Goal: Information Seeking & Learning: Learn about a topic

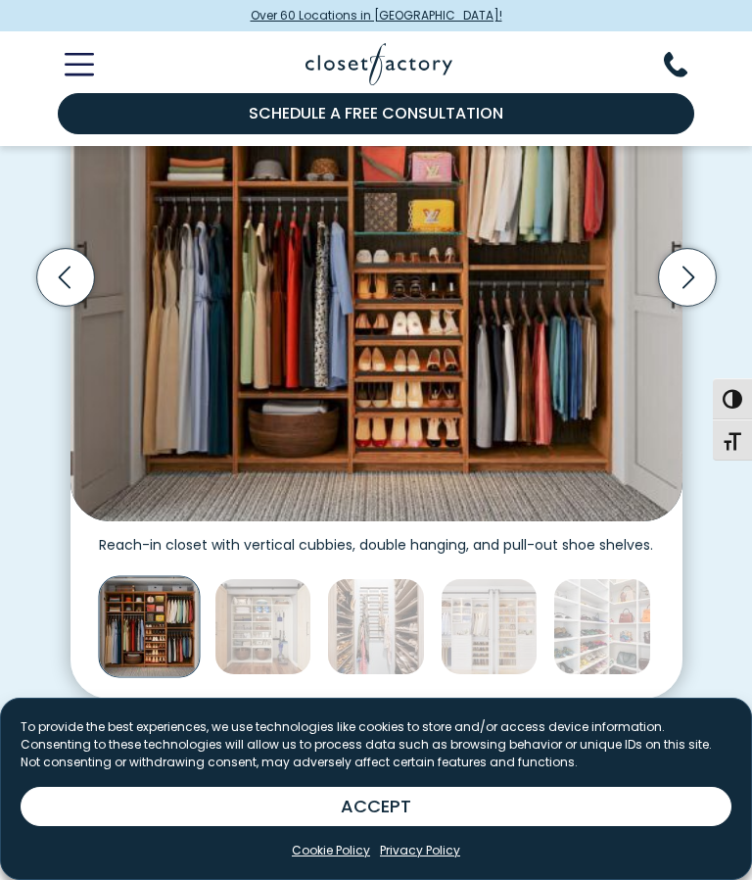
scroll to position [570, 0]
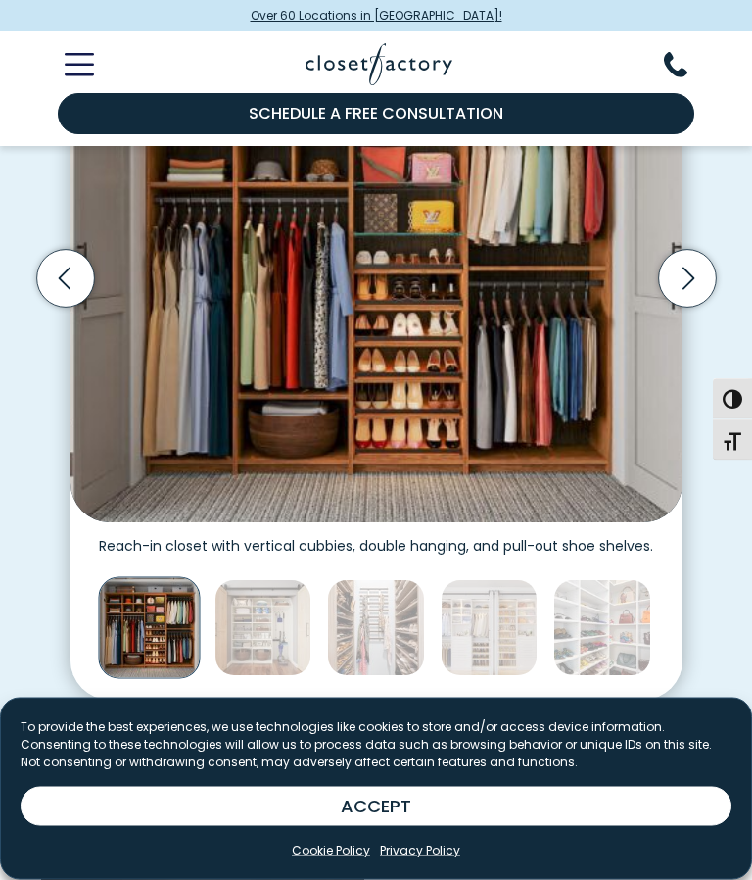
click at [676, 298] on icon "Next slide" at bounding box center [687, 279] width 58 height 58
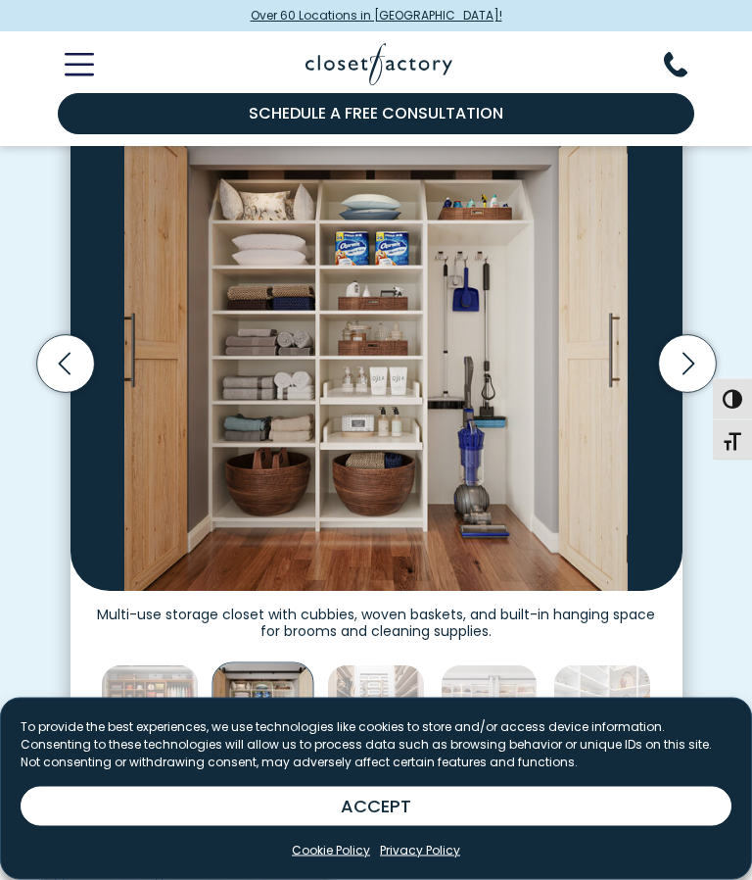
scroll to position [485, 0]
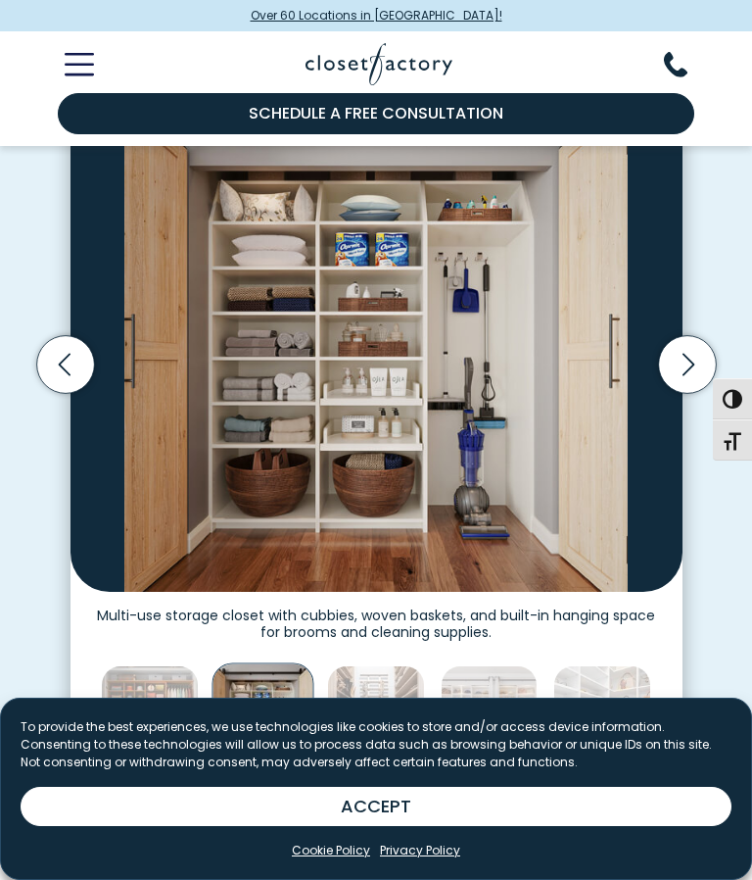
click at [671, 390] on icon "Next slide" at bounding box center [687, 364] width 58 height 58
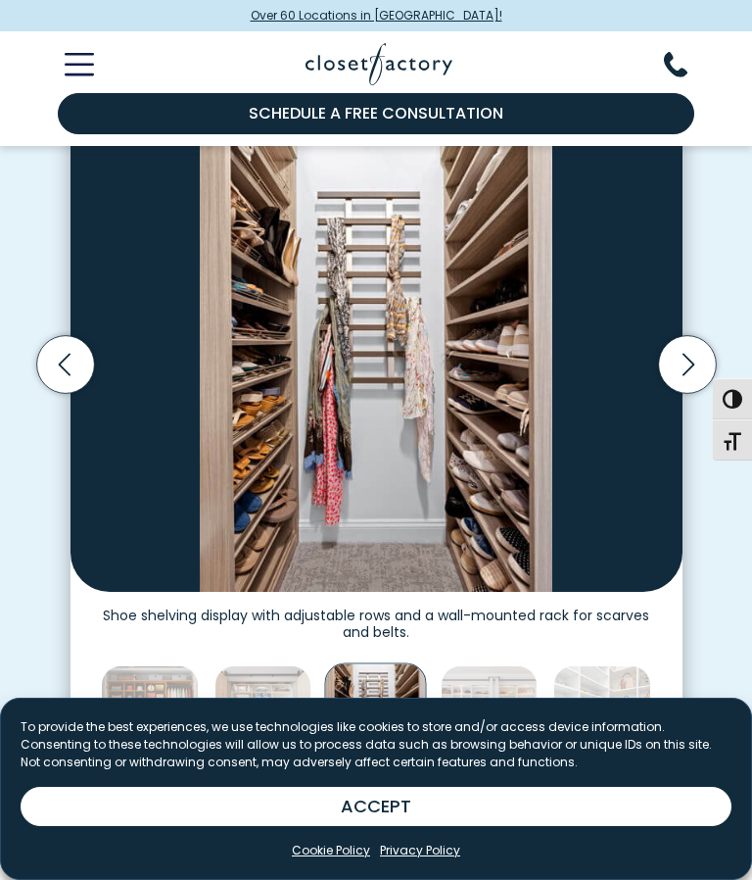
click at [683, 384] on icon "Next slide" at bounding box center [687, 364] width 58 height 58
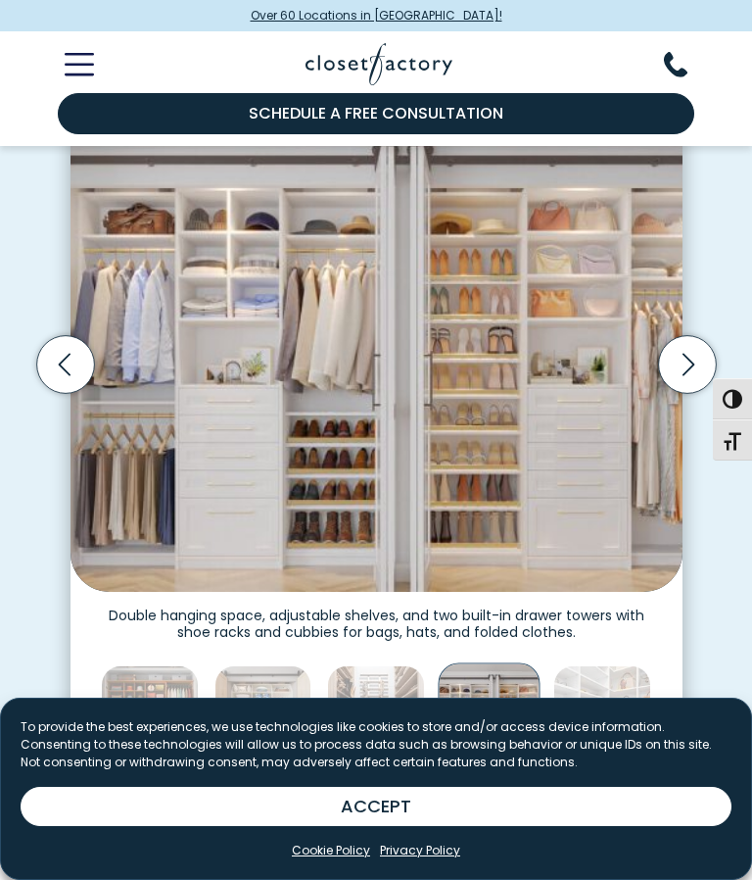
click at [685, 385] on icon "Next slide" at bounding box center [687, 364] width 58 height 58
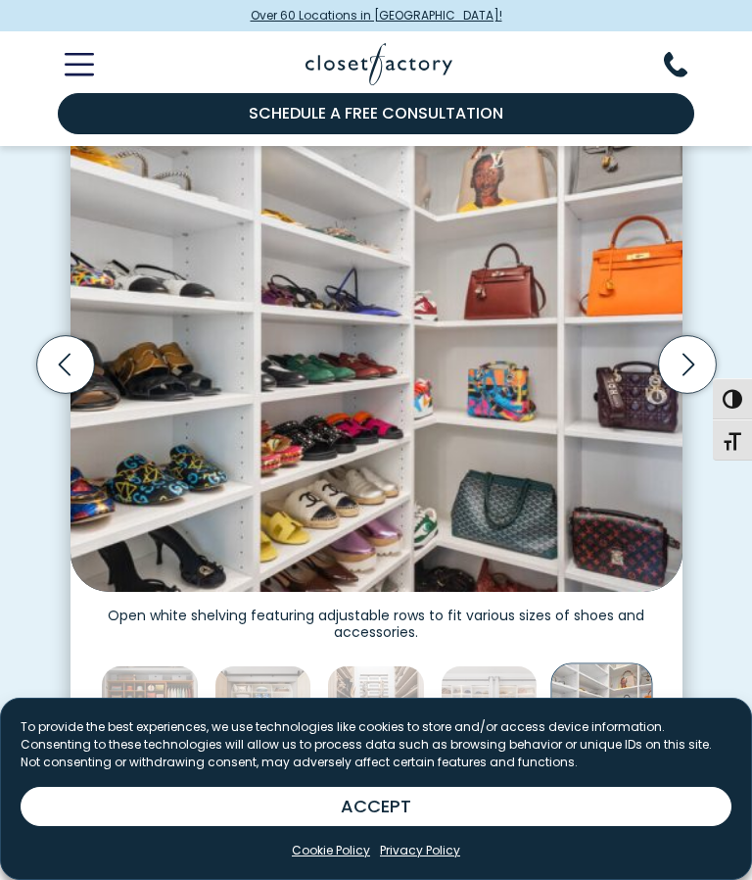
click at [593, 714] on img "Thumbnail Gallery" at bounding box center [603, 713] width 102 height 102
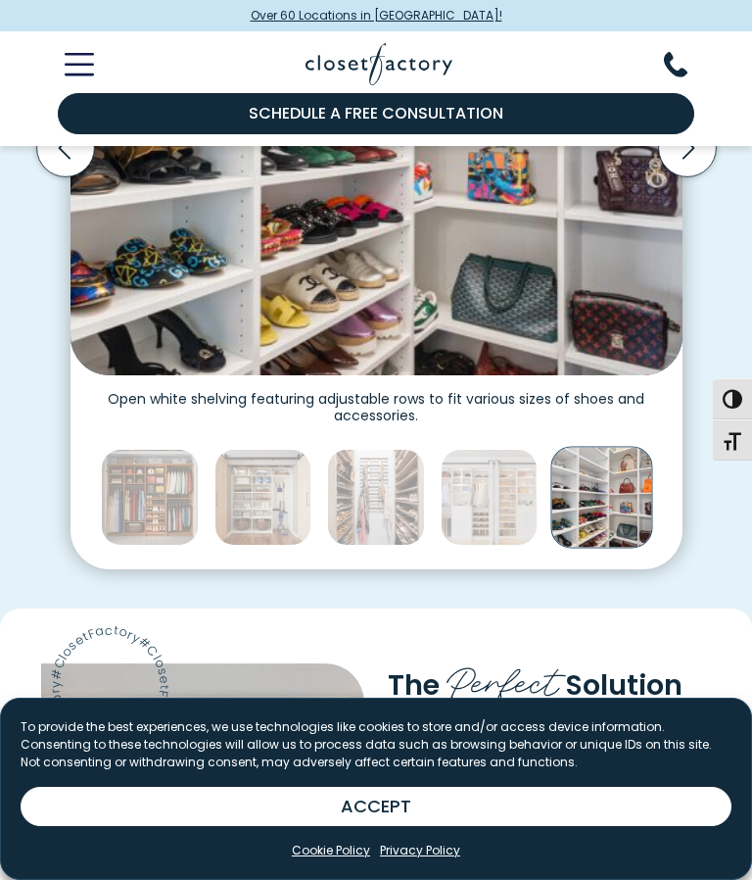
scroll to position [806, 0]
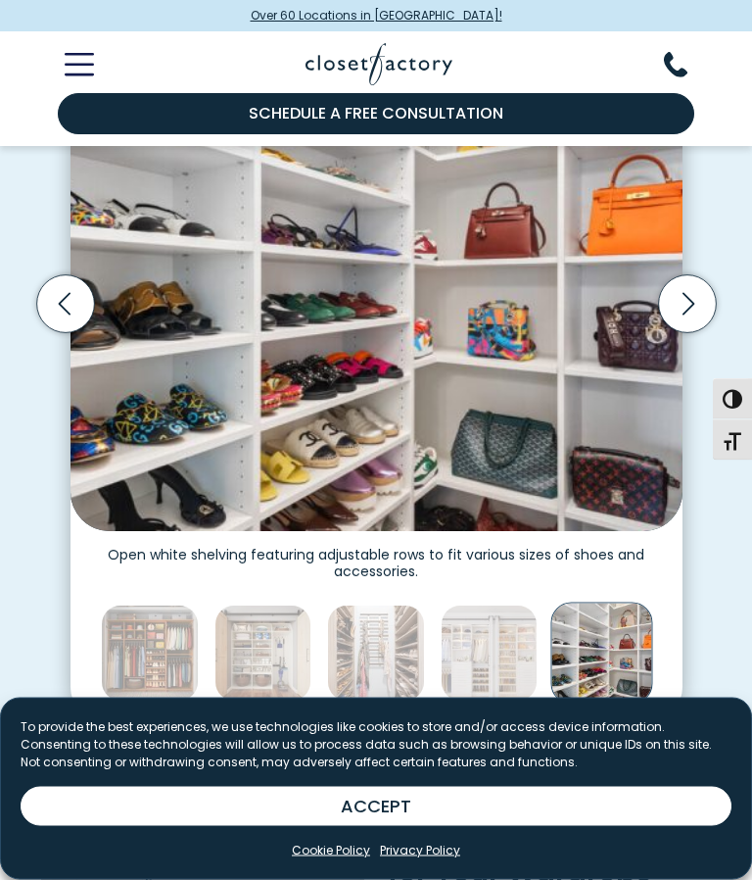
click at [679, 321] on icon "Next slide" at bounding box center [687, 304] width 58 height 58
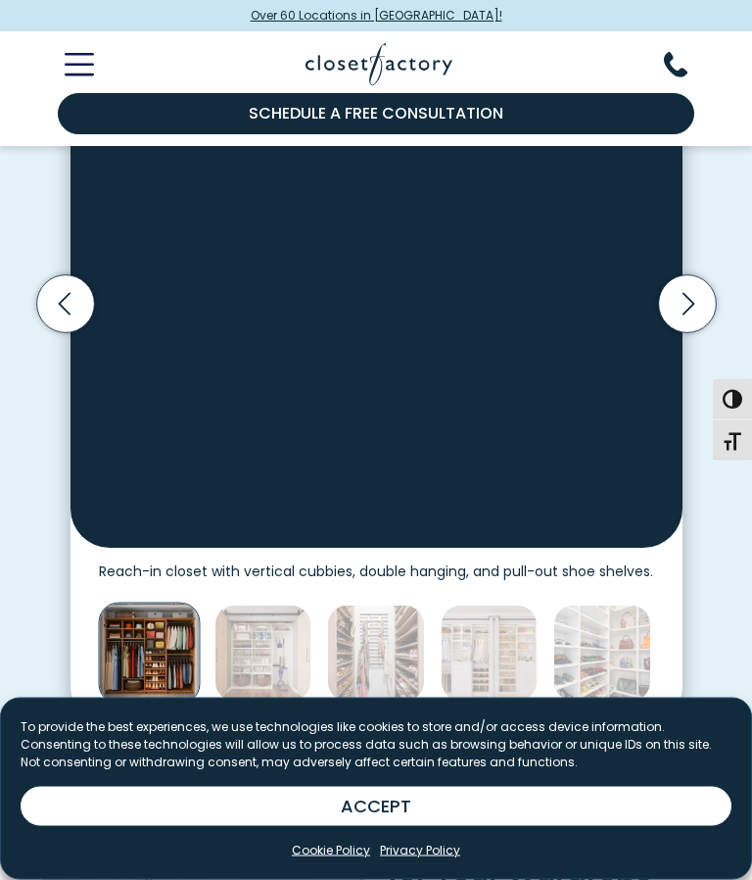
scroll to position [546, 0]
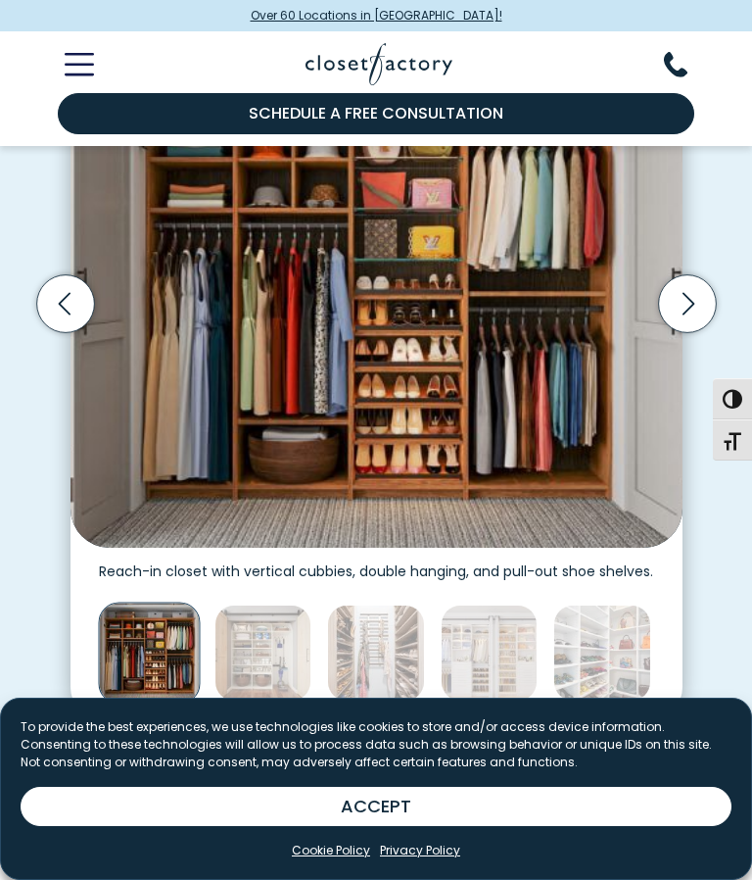
click at [68, 327] on icon "Previous slide" at bounding box center [65, 303] width 58 height 58
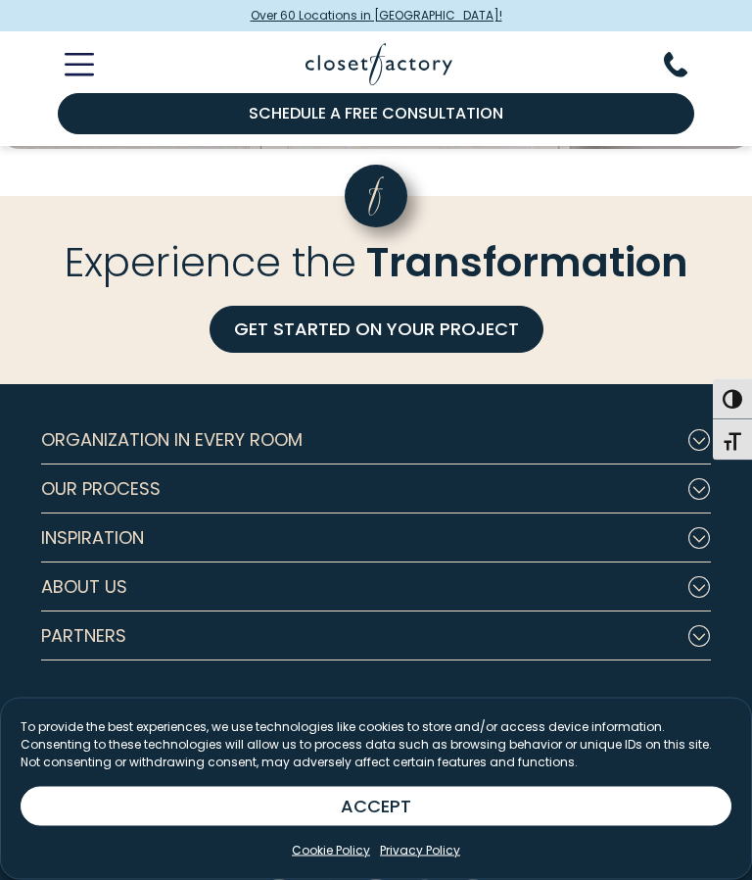
scroll to position [5850, 0]
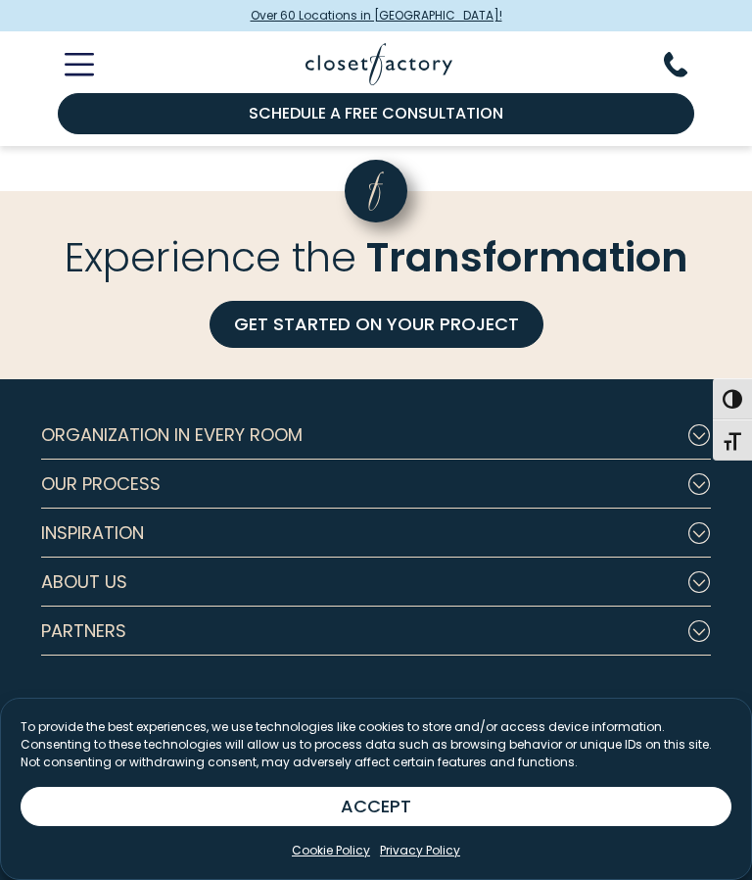
click at [97, 536] on span "Inspiration" at bounding box center [92, 532] width 103 height 49
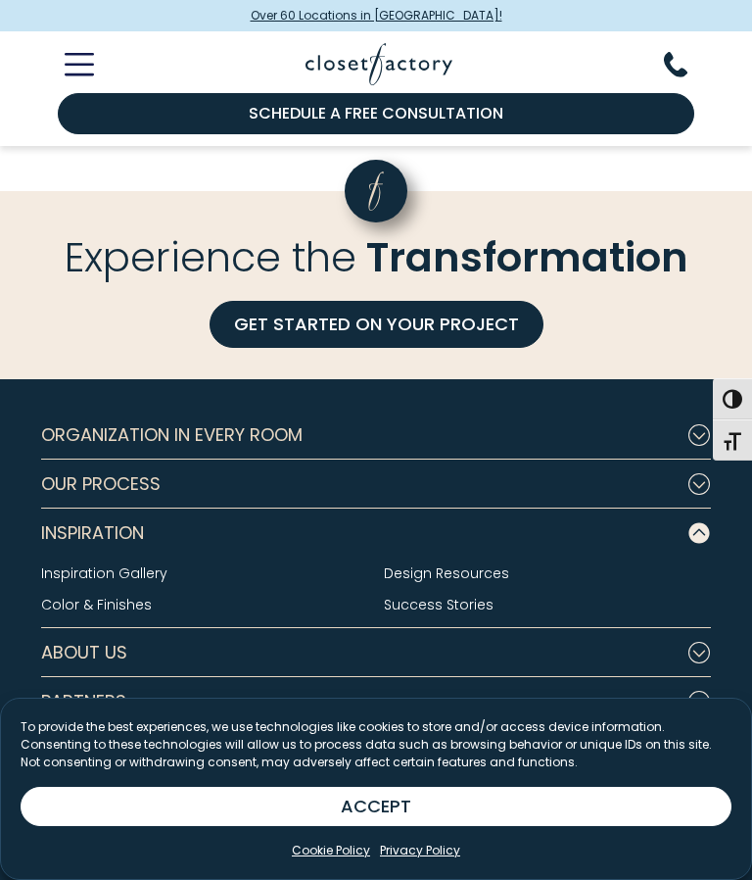
click at [119, 576] on link "Inspiration Gallery" at bounding box center [104, 573] width 126 height 20
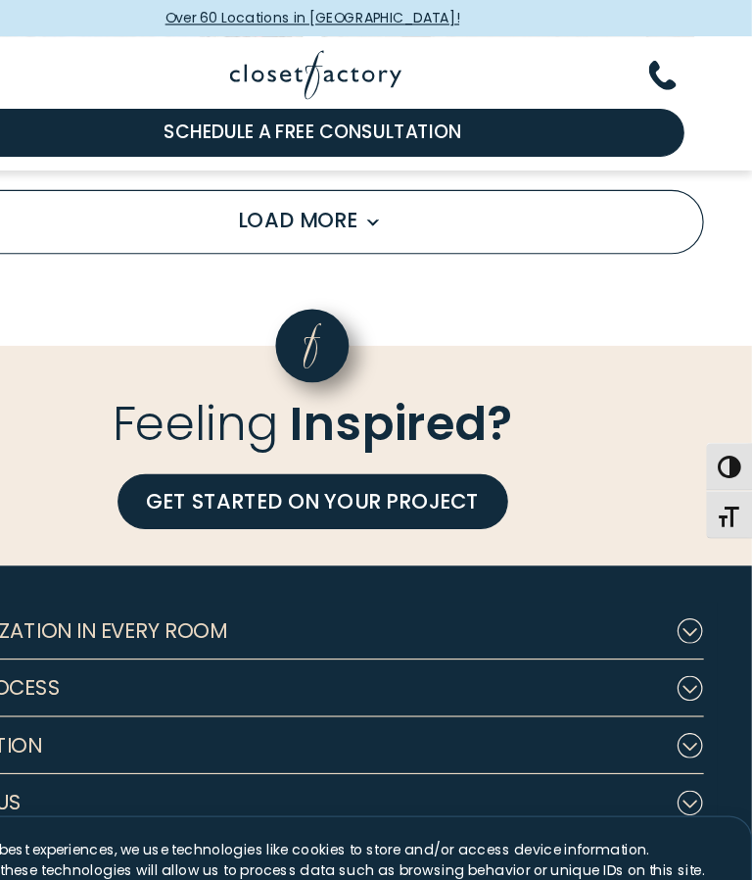
scroll to position [3287, 0]
click at [210, 425] on link "GET STARTED ON YOUR PROJECT" at bounding box center [377, 429] width 334 height 47
